Goal: Browse casually

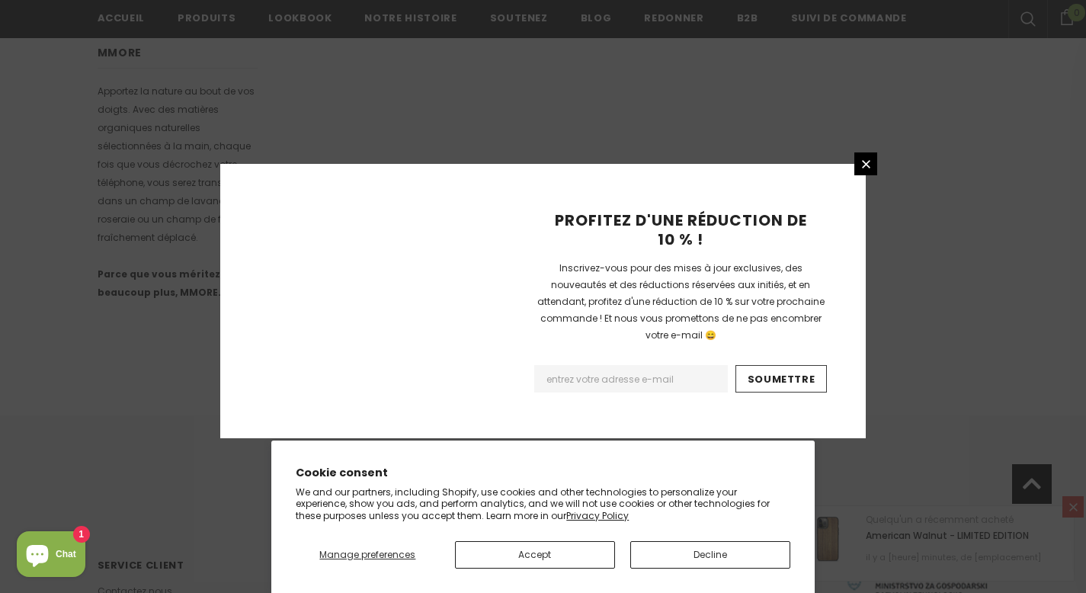
scroll to position [1006, 0]
